Goal: Information Seeking & Learning: Learn about a topic

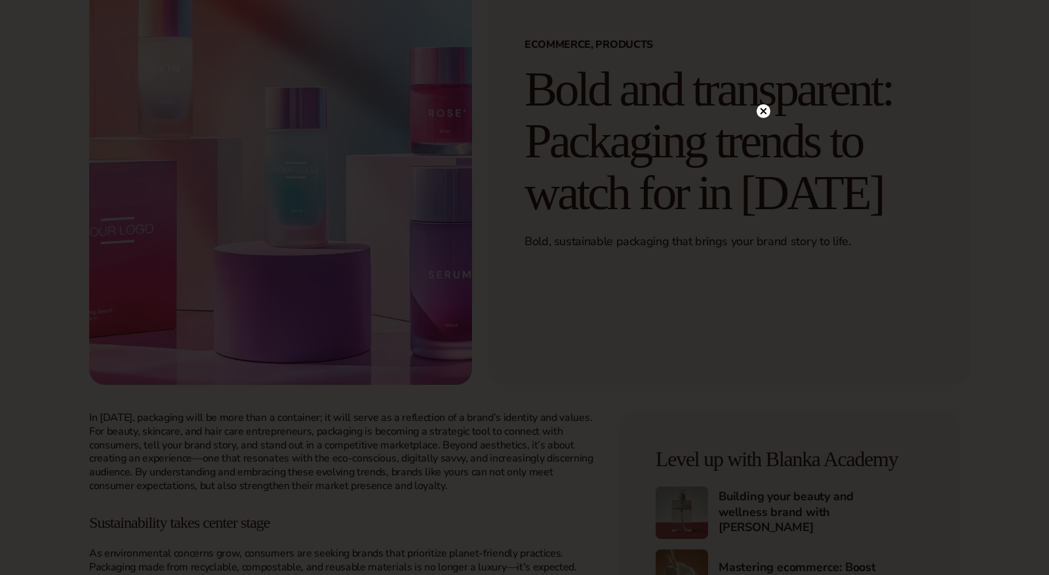
scroll to position [119, 0]
click at [768, 113] on div at bounding box center [524, 287] width 1049 height 575
click at [768, 132] on icon at bounding box center [764, 138] width 14 height 14
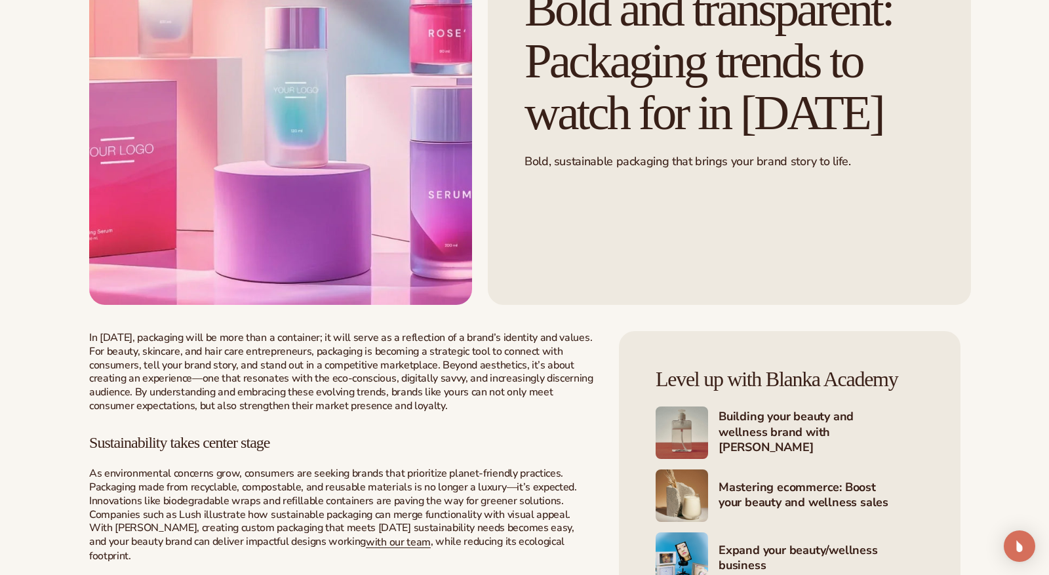
scroll to position [200, 0]
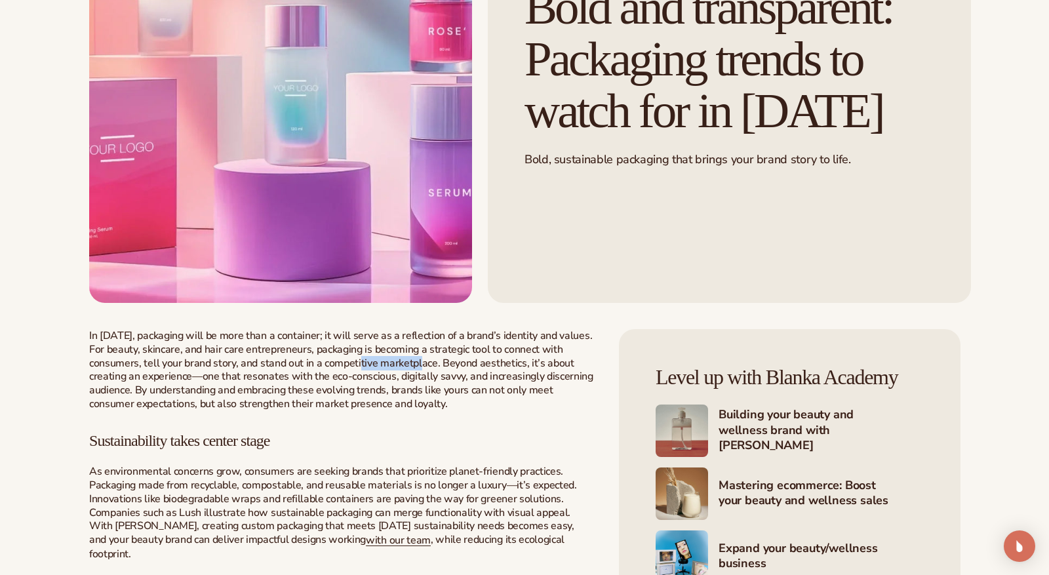
drag, startPoint x: 428, startPoint y: 370, endPoint x: 366, endPoint y: 368, distance: 61.6
click at [367, 368] on p "In [DATE], packaging will be more than a container; it will serve as a reflecti…" at bounding box center [341, 370] width 504 height 82
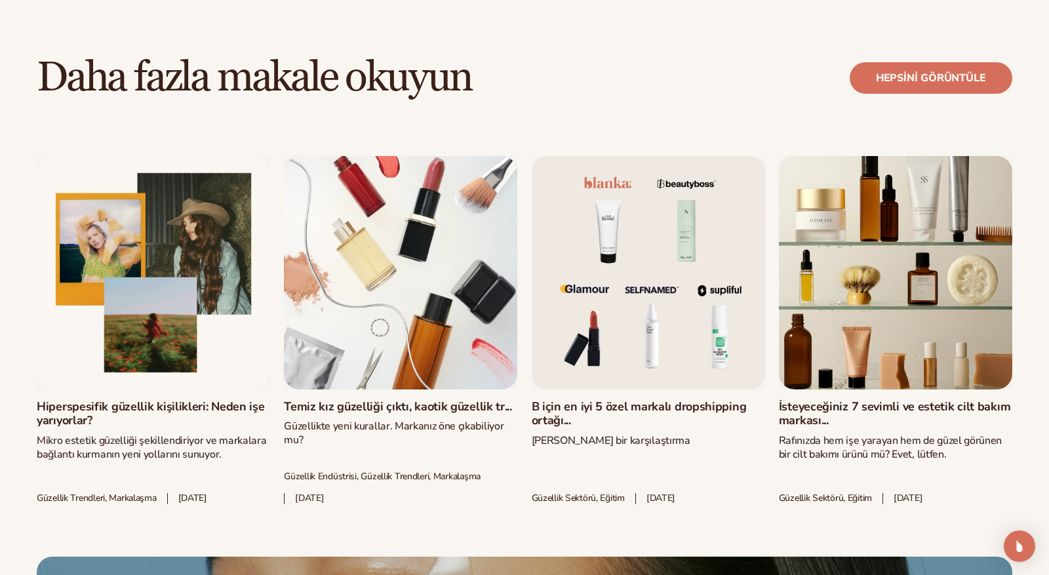
scroll to position [2562, 0]
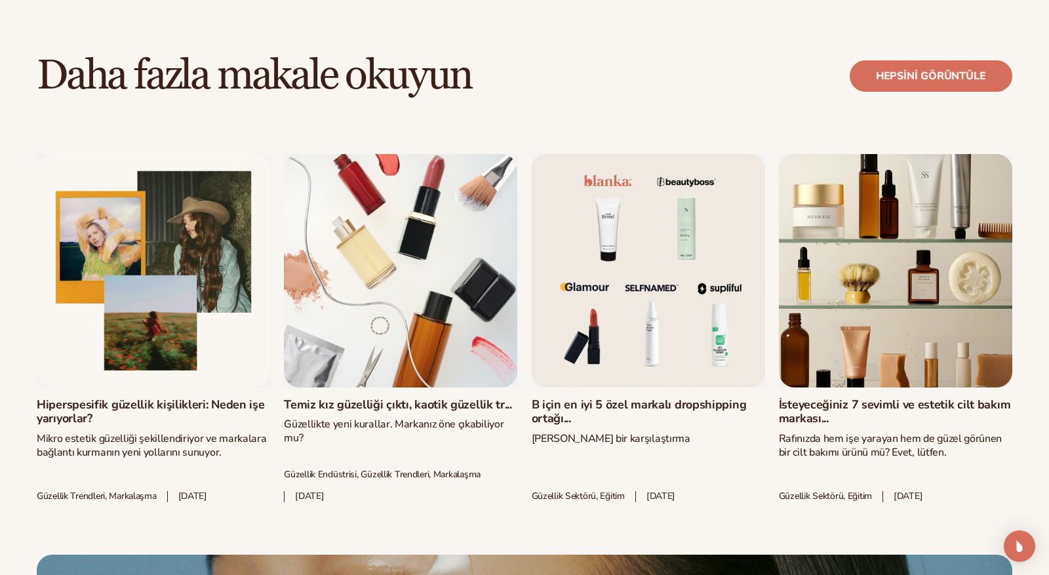
click at [829, 398] on link "İsteyeceğiniz 7 sevimli ve estetik cilt bakım markası..." at bounding box center [895, 412] width 233 height 28
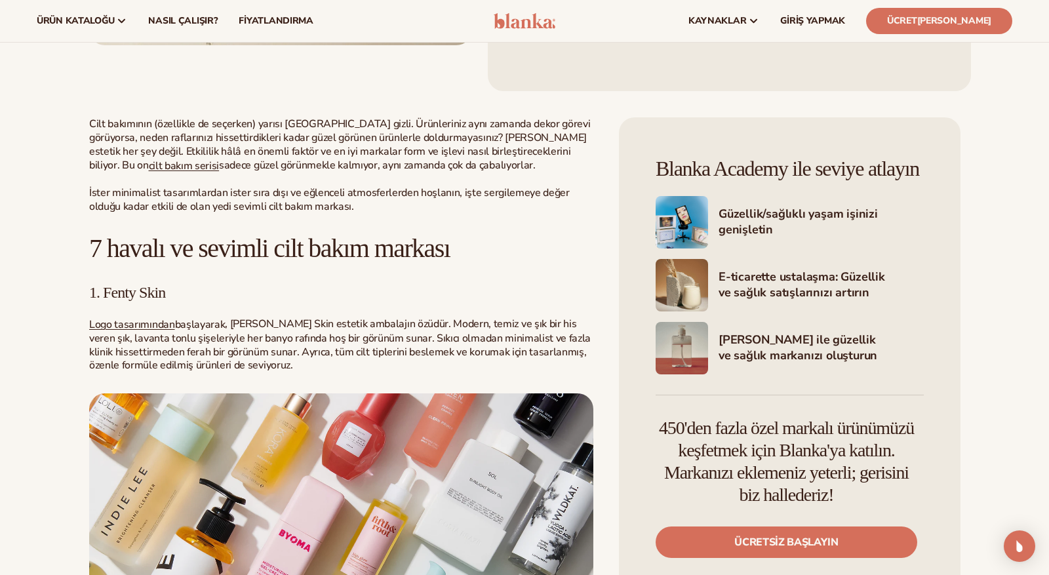
scroll to position [453, 0]
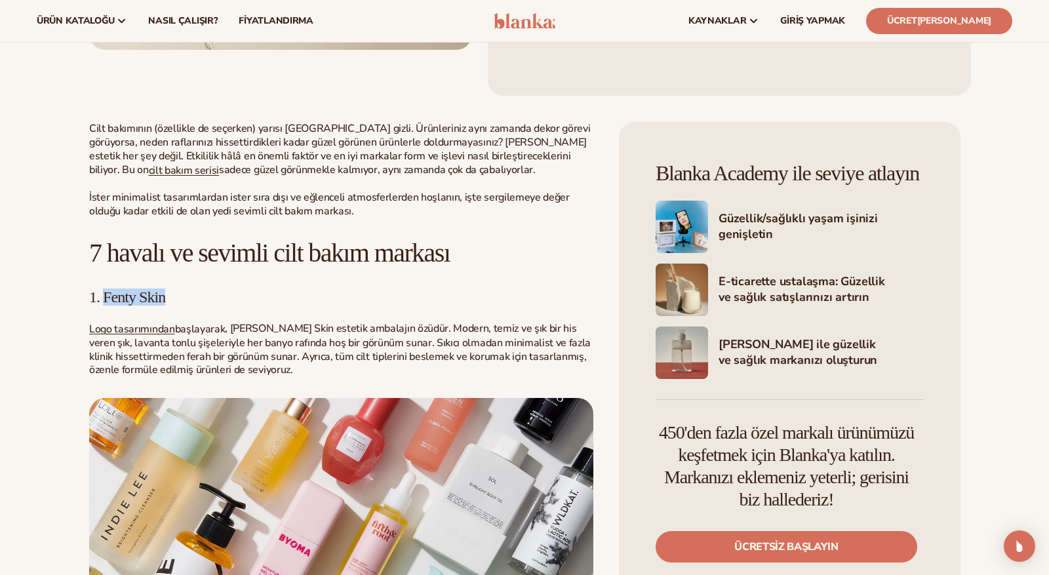
drag, startPoint x: 119, startPoint y: 298, endPoint x: 167, endPoint y: 300, distance: 48.5
click at [165, 300] on font "1. Fenty Skin" at bounding box center [127, 297] width 76 height 17
copy font "Fenty Skin"
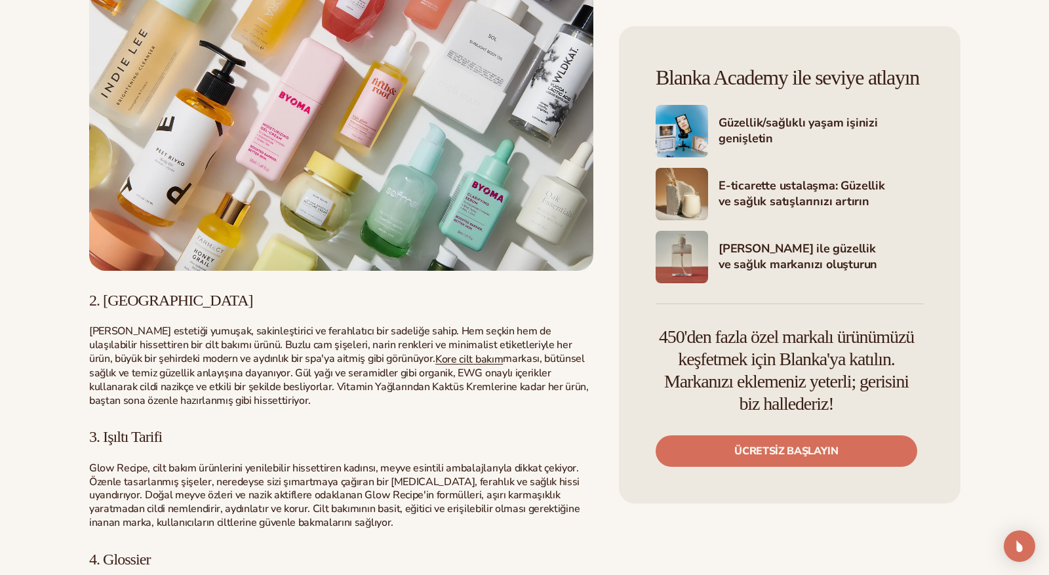
scroll to position [899, 0]
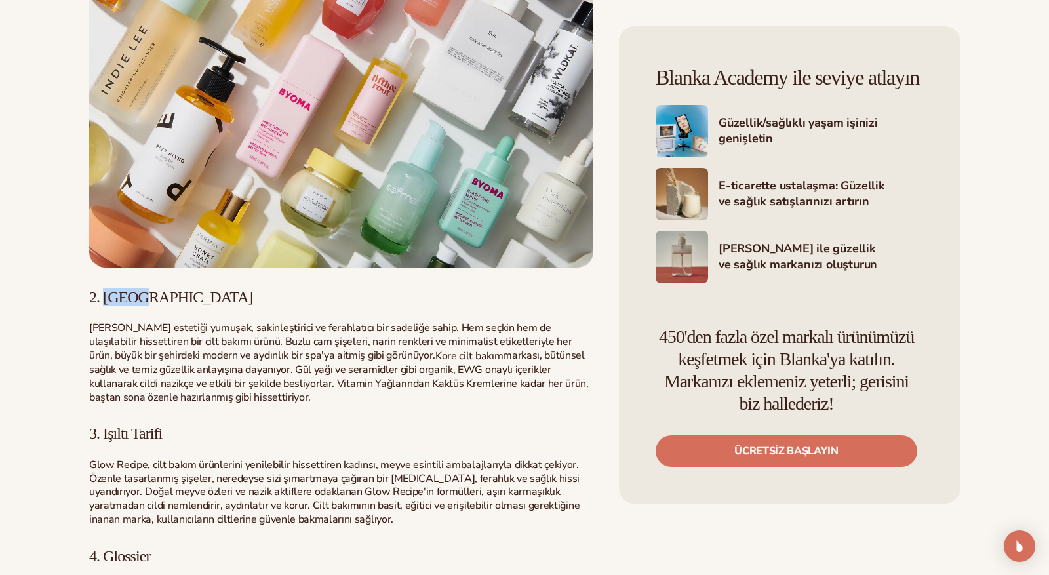
drag, startPoint x: 104, startPoint y: 304, endPoint x: 166, endPoint y: 303, distance: 62.3
click at [166, 303] on h3 "2. Urang" at bounding box center [341, 297] width 504 height 17
copy font "Urang"
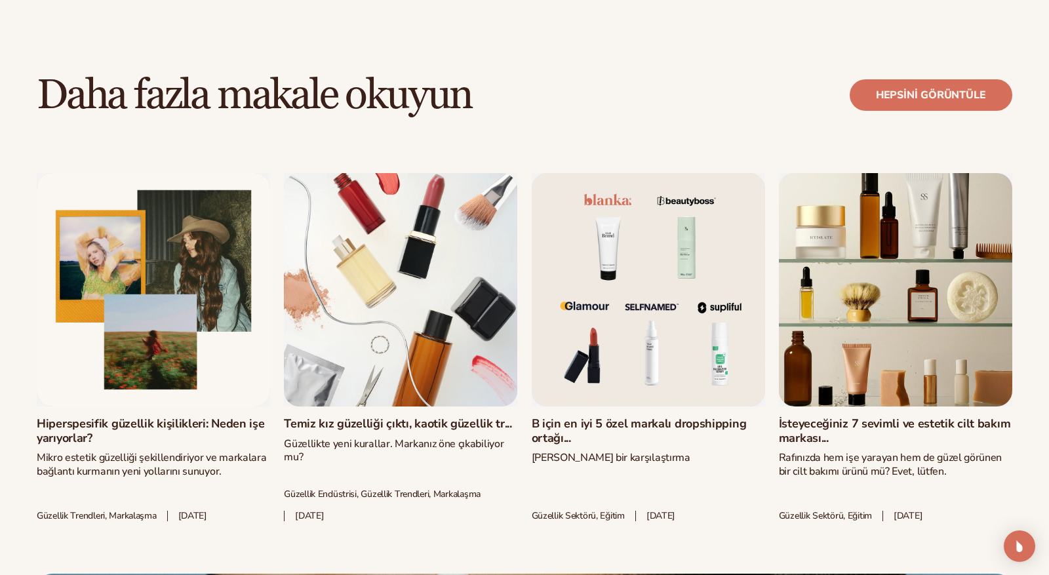
scroll to position [2732, 0]
